Goal: Information Seeking & Learning: Learn about a topic

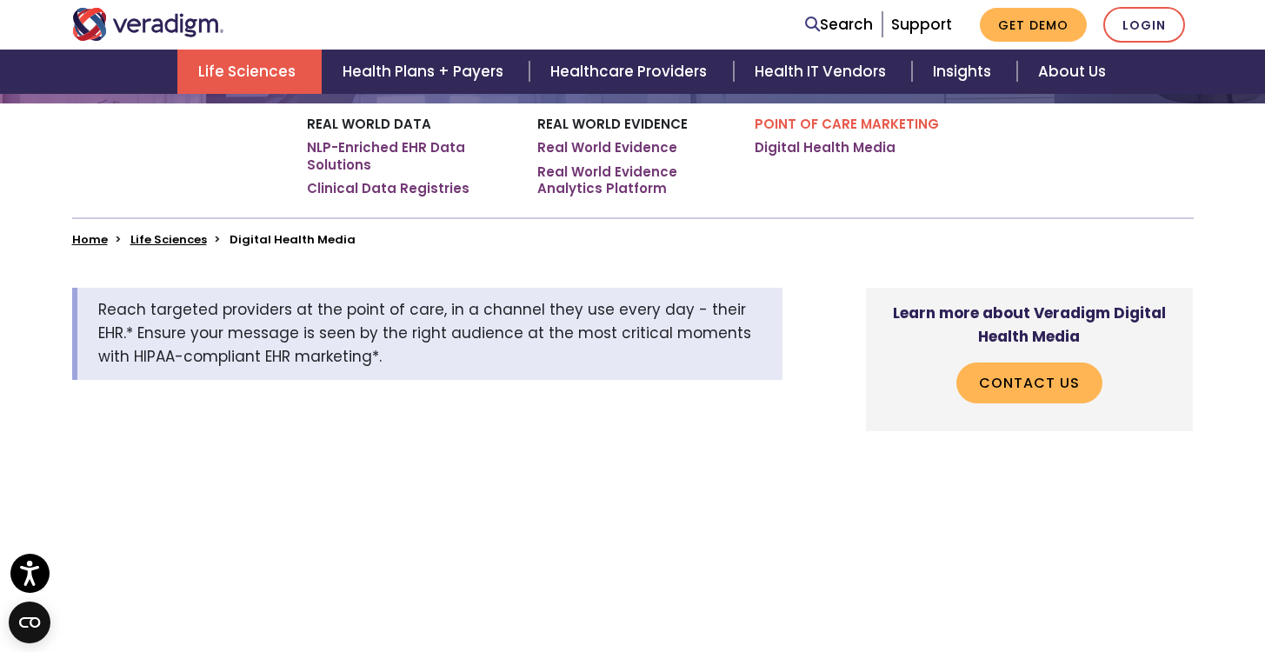
scroll to position [346, 0]
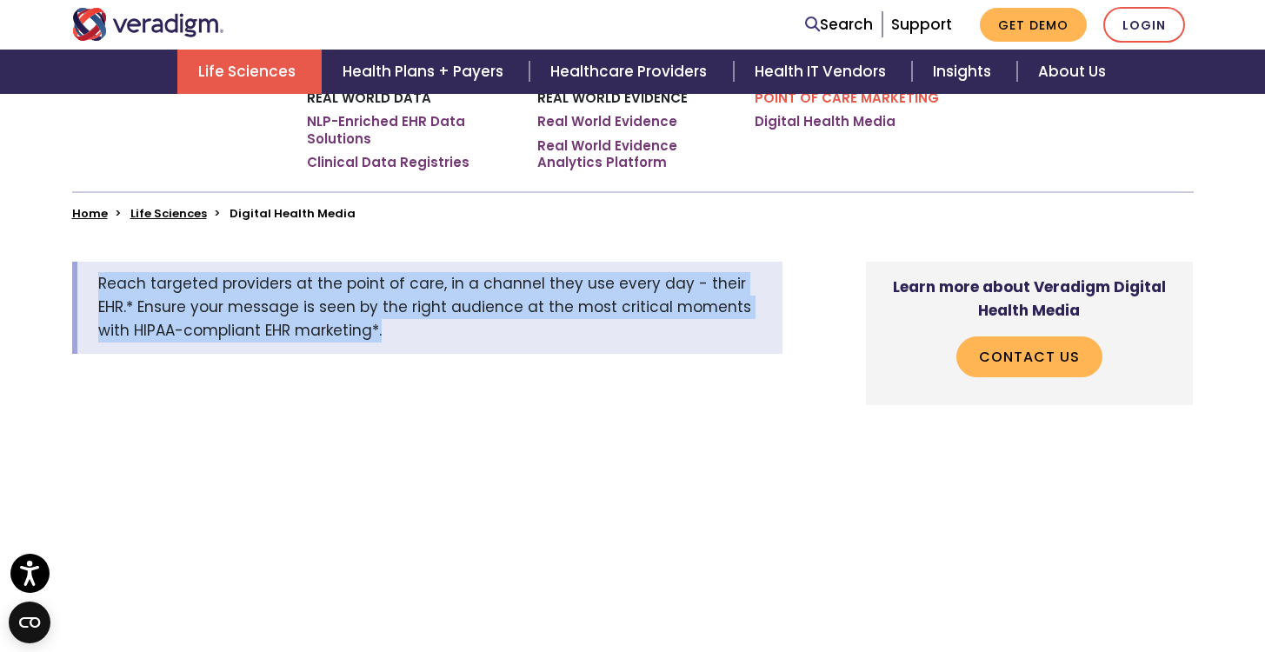
drag, startPoint x: 400, startPoint y: 338, endPoint x: 72, endPoint y: 275, distance: 333.9
click at [72, 275] on div "Reach targeted providers at the point of care, in a channel they use every day …" at bounding box center [427, 308] width 710 height 92
copy span "Reach targeted providers at the point of care, in a channel they use every day …"
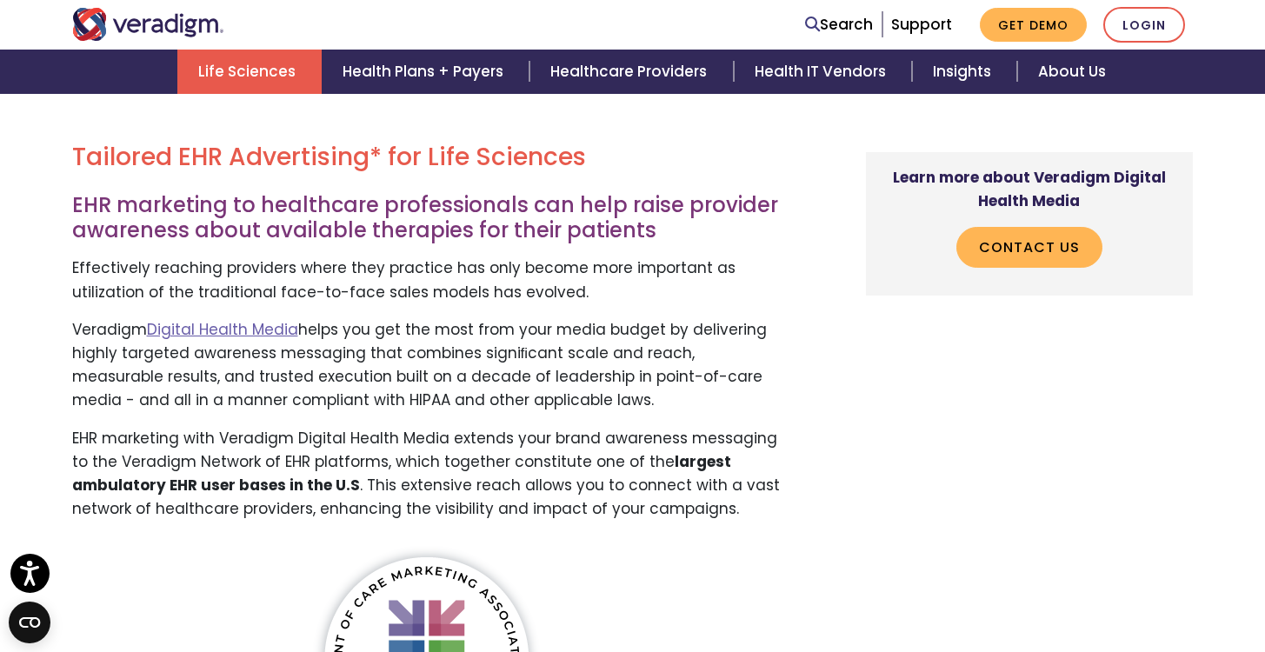
scroll to position [1028, 0]
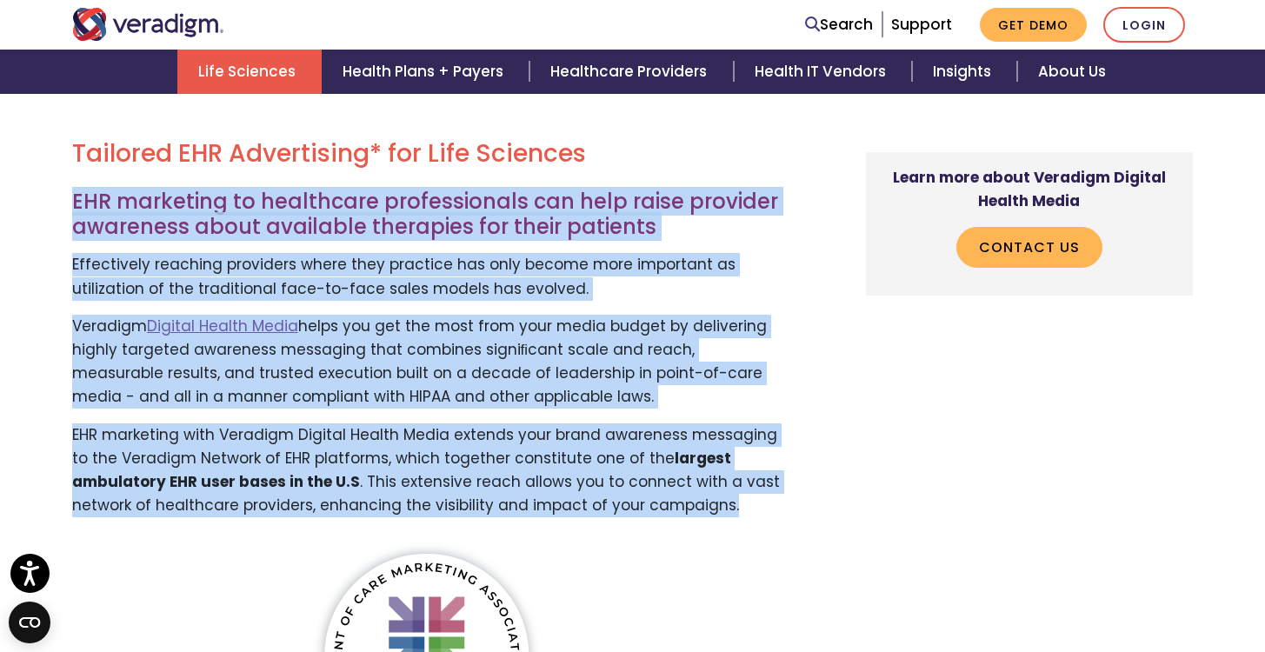
drag, startPoint x: 729, startPoint y: 508, endPoint x: 64, endPoint y: 198, distance: 733.6
copy div "EHR marketing to healthcare professionals can help raise provider awareness abo…"
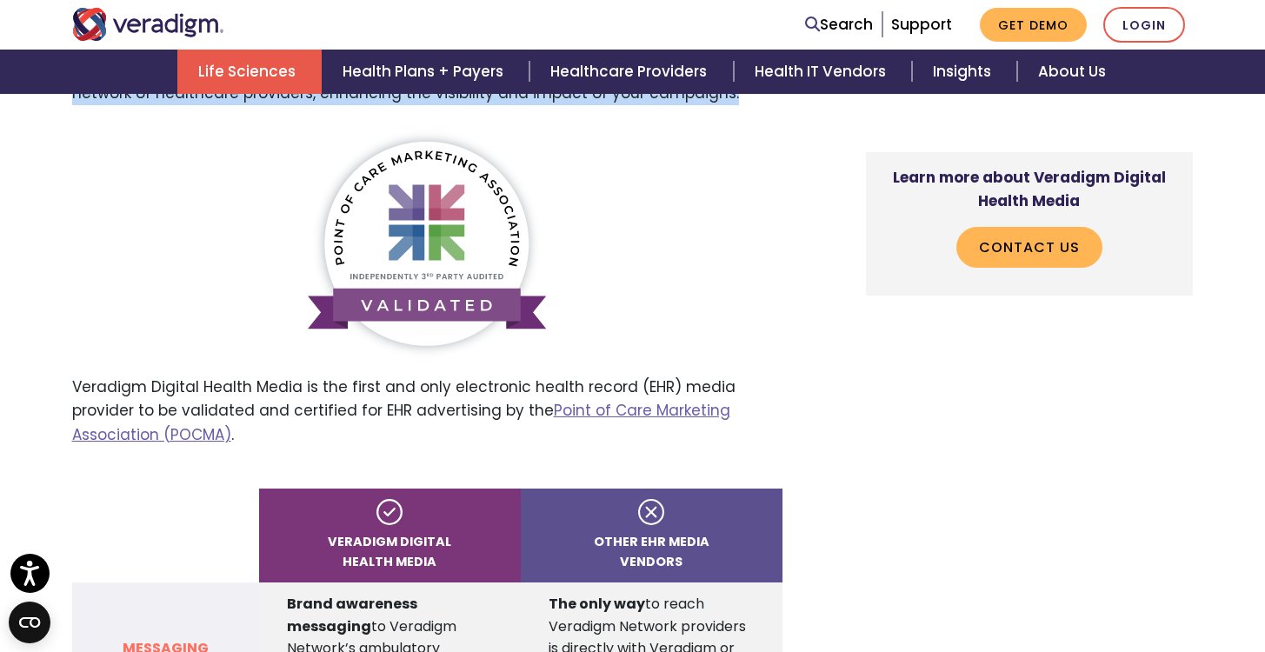
scroll to position [1442, 0]
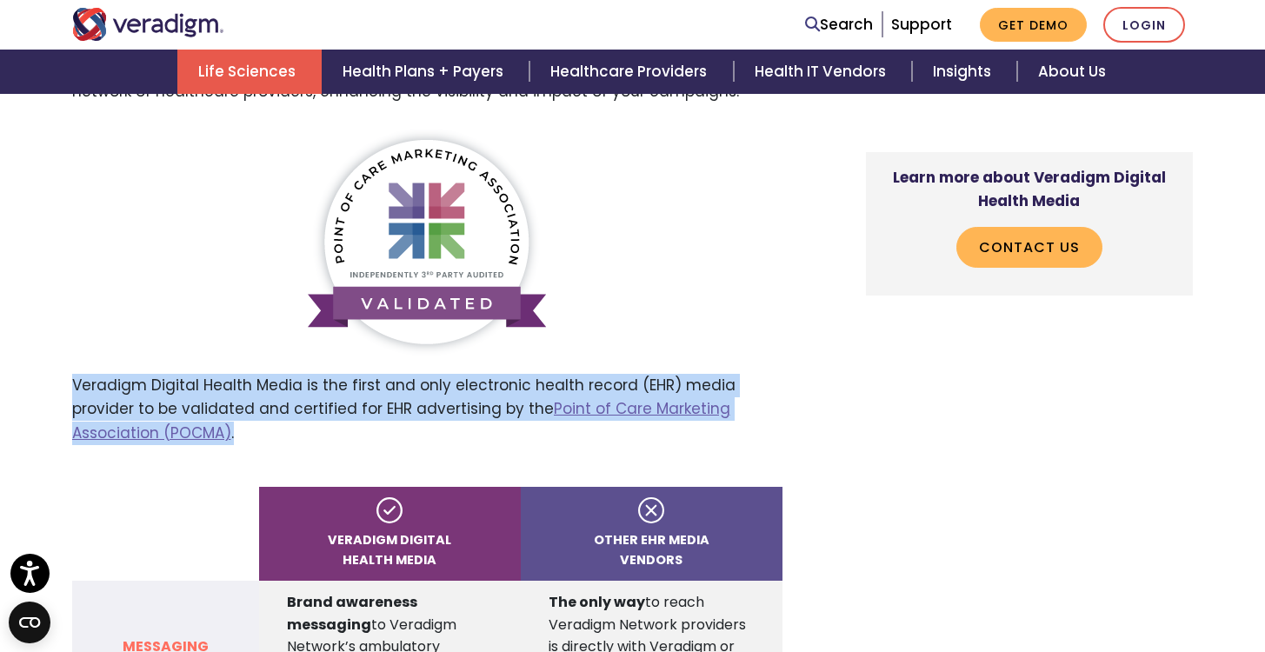
drag, startPoint x: 243, startPoint y: 437, endPoint x: 65, endPoint y: 385, distance: 185.7
copy p "Veradigm Digital Health Media is the first and only electronic health record (E…"
